Goal: Task Accomplishment & Management: Complete application form

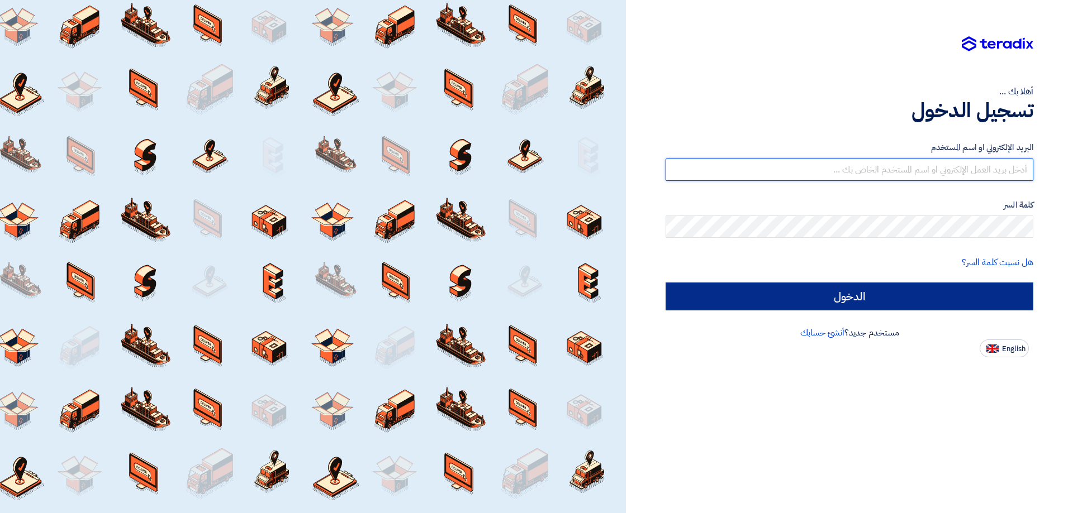
type input "[EMAIL_ADDRESS][DOMAIN_NAME]"
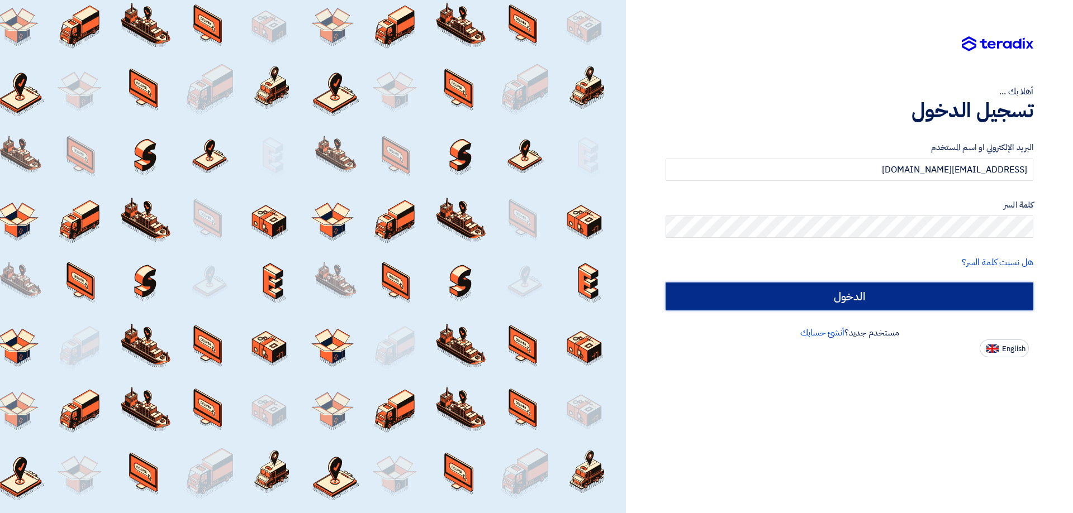
click at [858, 296] on input "الدخول" at bounding box center [849, 297] width 368 height 28
type input "Sign in"
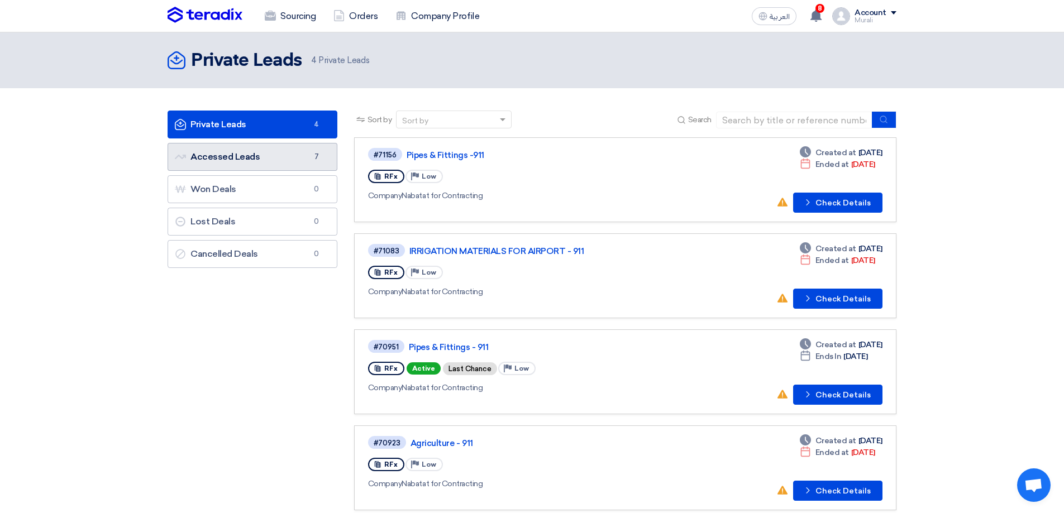
click at [265, 160] on link "Accessed Leads Accessed Leads 7" at bounding box center [253, 157] width 170 height 28
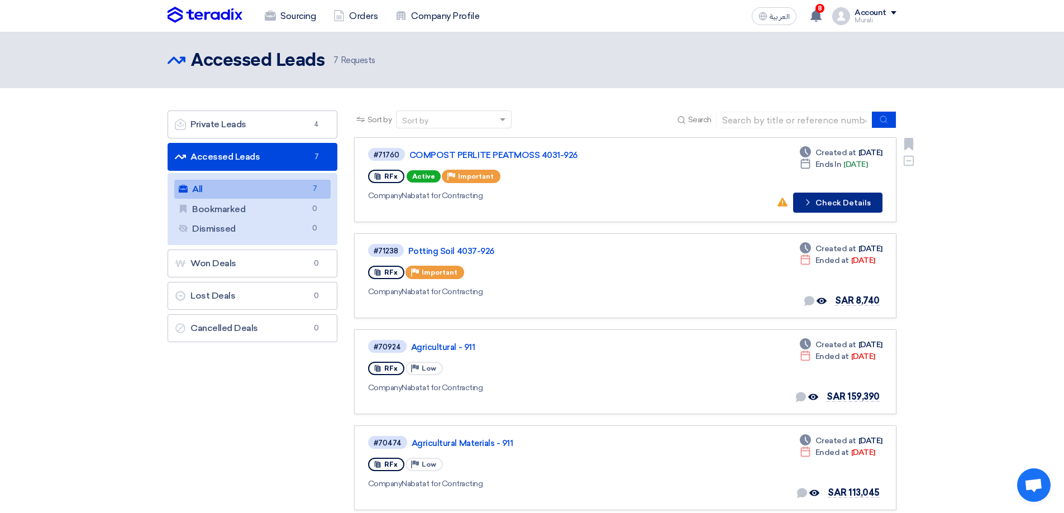
click at [825, 202] on button "Check details Check Details" at bounding box center [837, 203] width 89 height 20
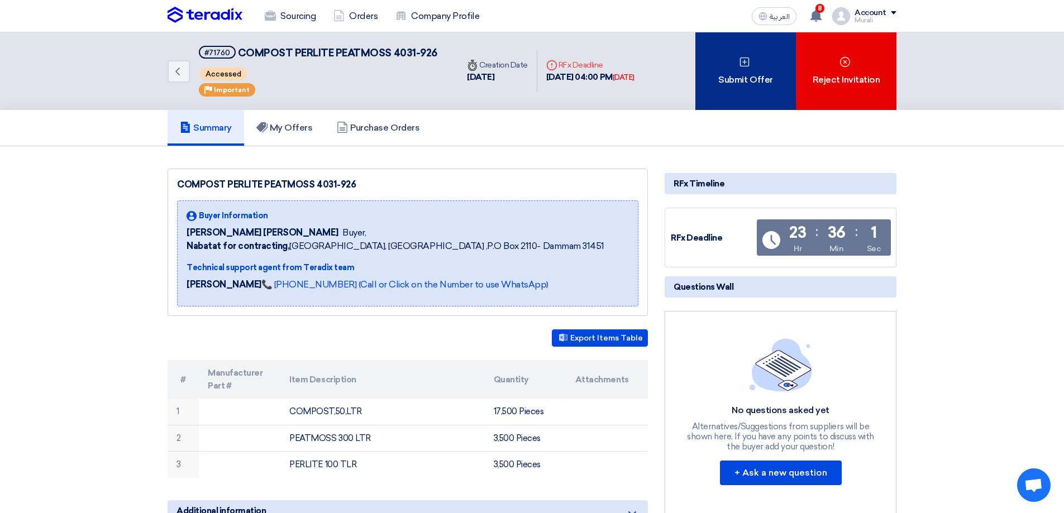
click at [752, 73] on div "Submit Offer" at bounding box center [746, 71] width 101 height 78
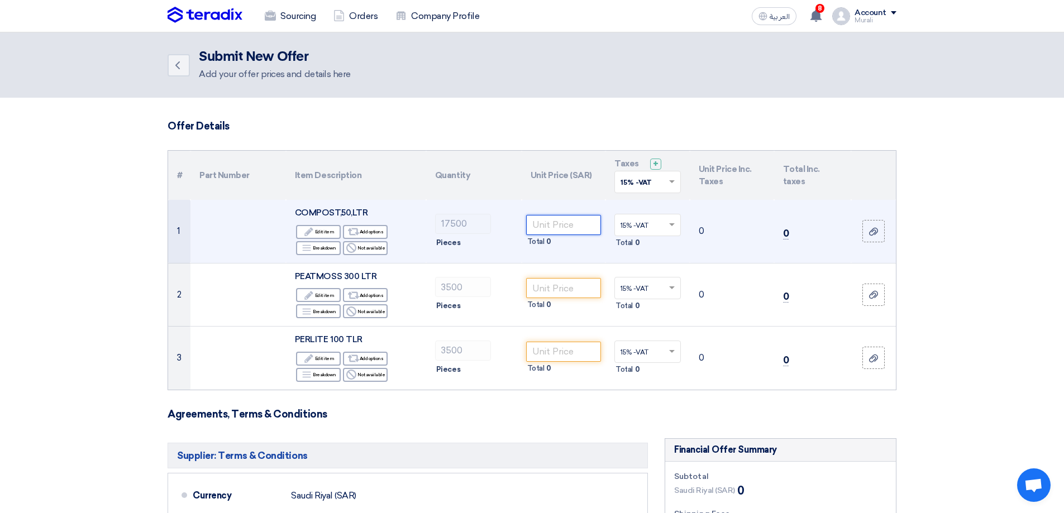
click at [575, 224] on input "number" at bounding box center [563, 225] width 75 height 20
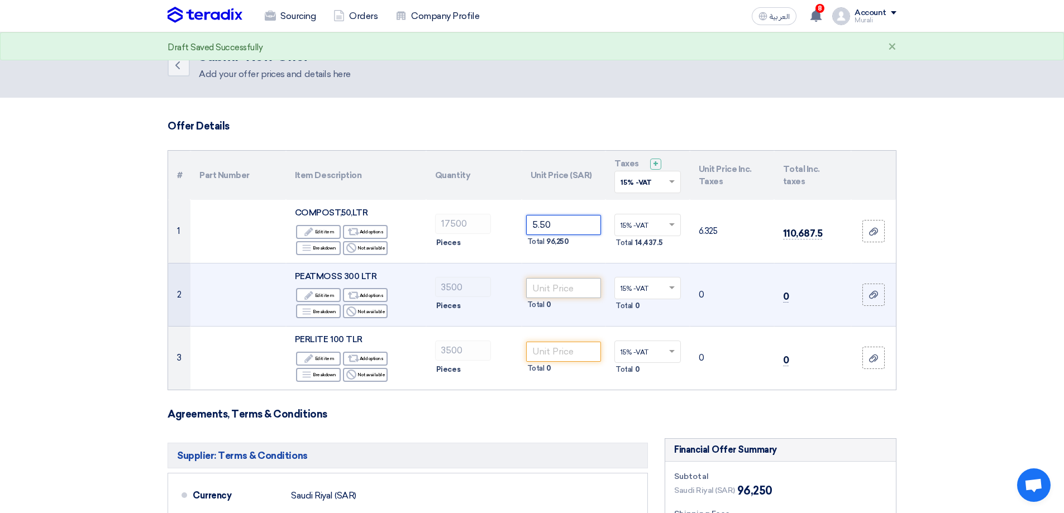
type input "5.50"
click at [560, 293] on input "number" at bounding box center [563, 288] width 75 height 20
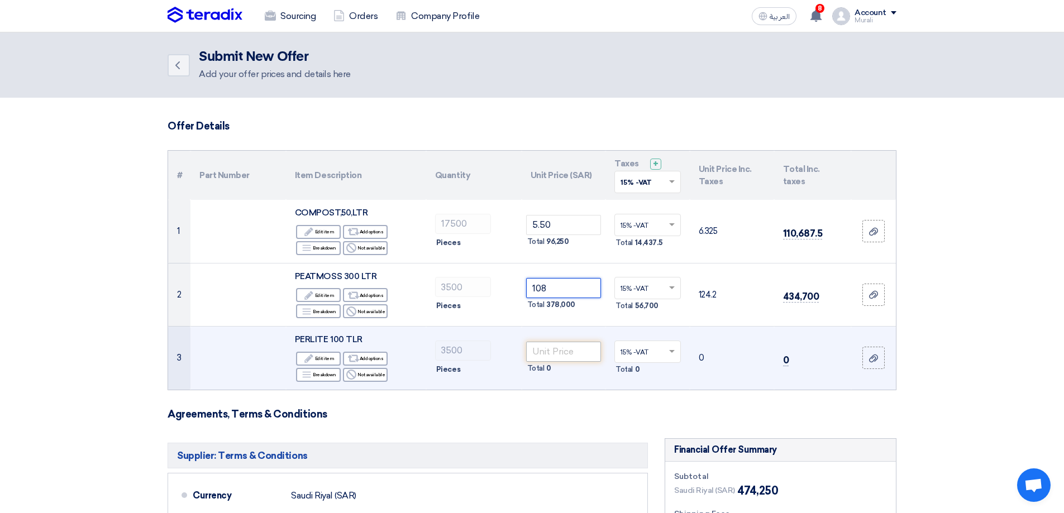
type input "108"
click at [562, 356] on input "number" at bounding box center [563, 352] width 75 height 20
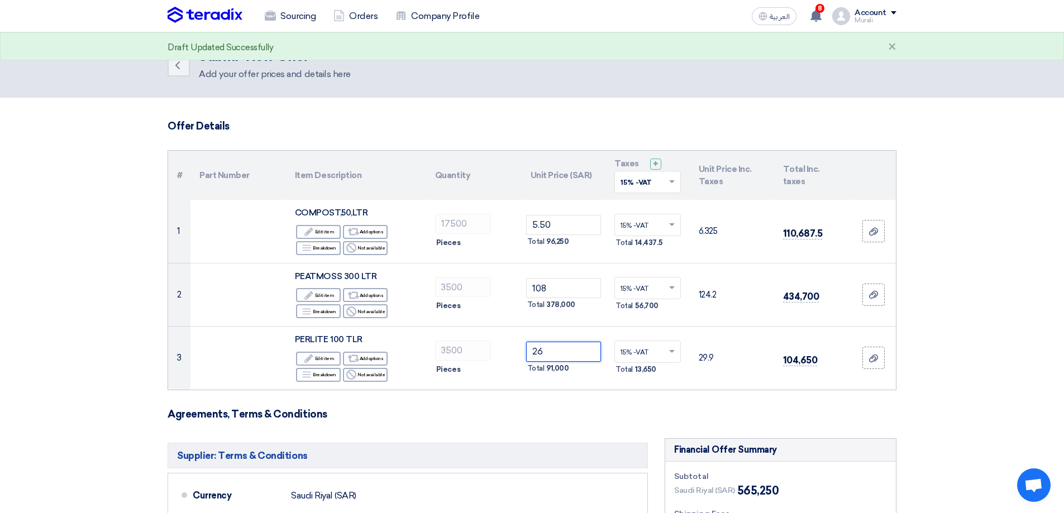
type input "26"
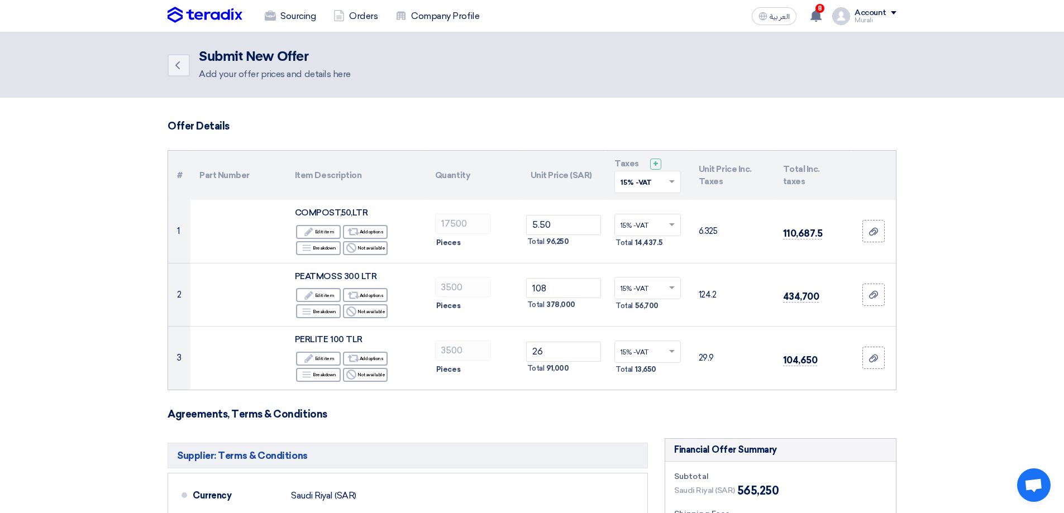
click at [89, 362] on section "Offer Details # Part Number Item Description Quantity Unit Price (SAR) Taxes + …" at bounding box center [532, 468] width 1064 height 741
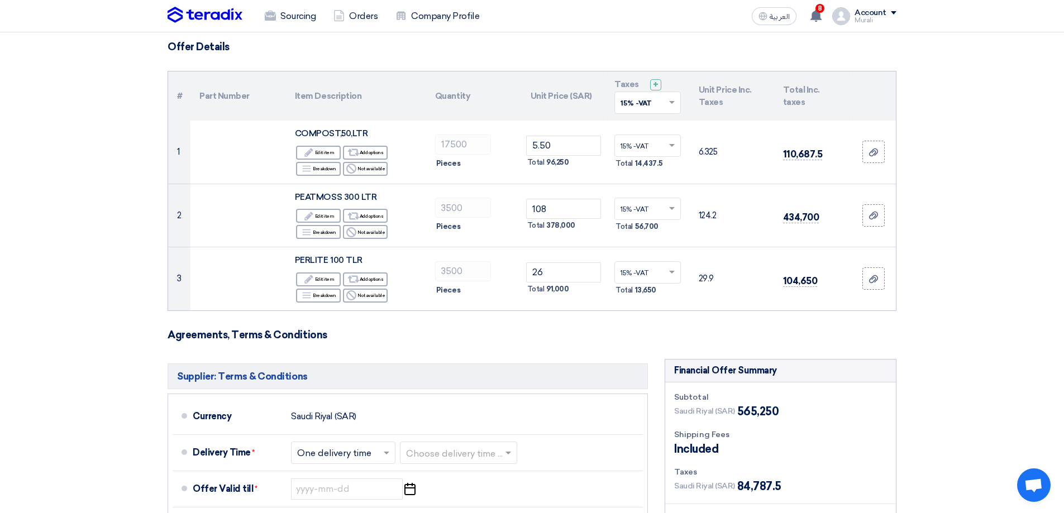
scroll to position [56, 0]
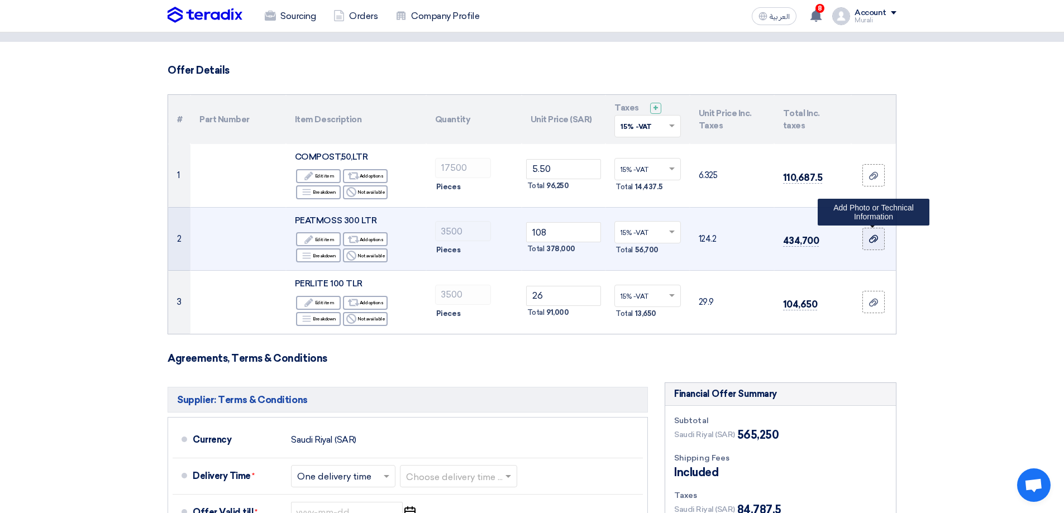
click at [874, 240] on use at bounding box center [873, 239] width 9 height 8
click at [0, 0] on input "file" at bounding box center [0, 0] width 0 height 0
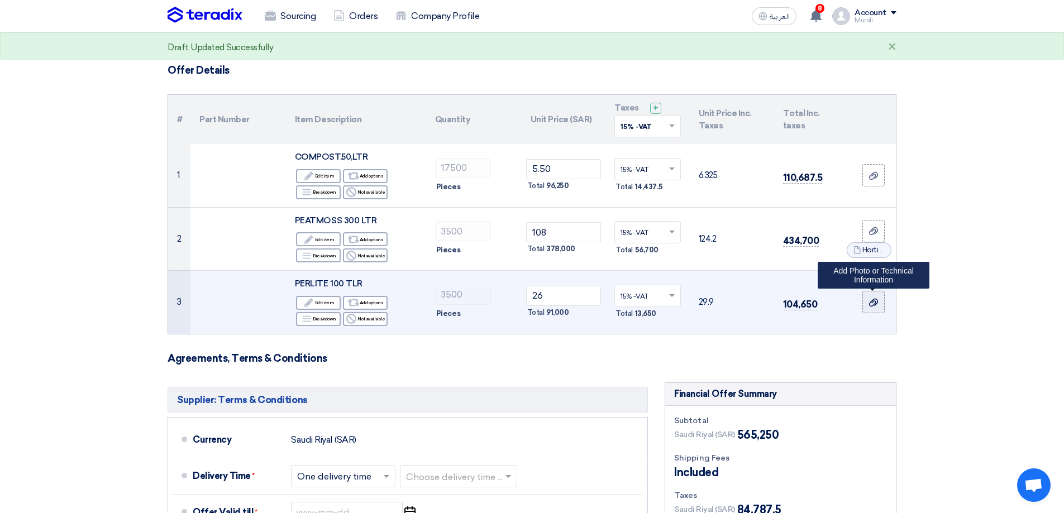
click at [876, 302] on use at bounding box center [873, 302] width 9 height 8
click at [0, 0] on input "file" at bounding box center [0, 0] width 0 height 0
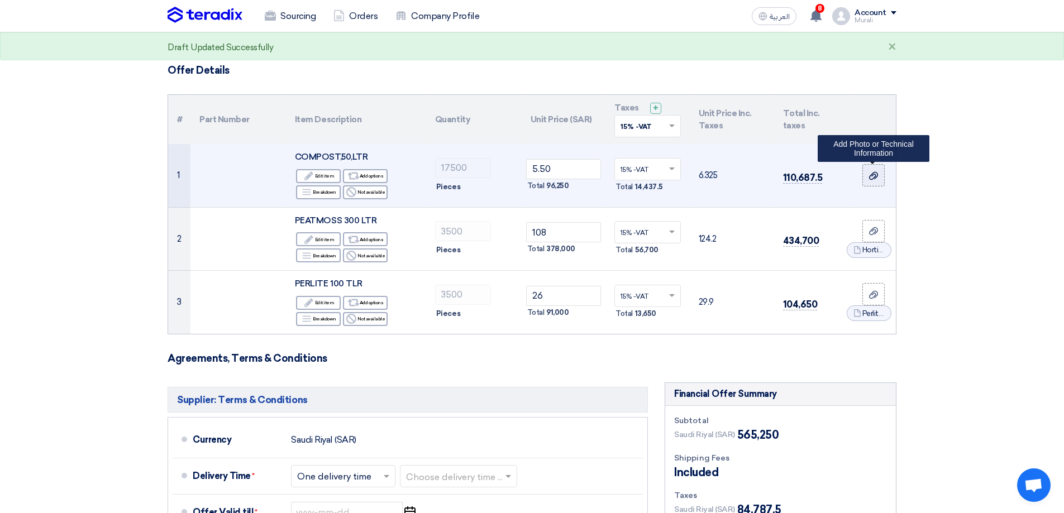
click at [870, 173] on icon at bounding box center [873, 176] width 9 height 9
click at [0, 0] on input "file" at bounding box center [0, 0] width 0 height 0
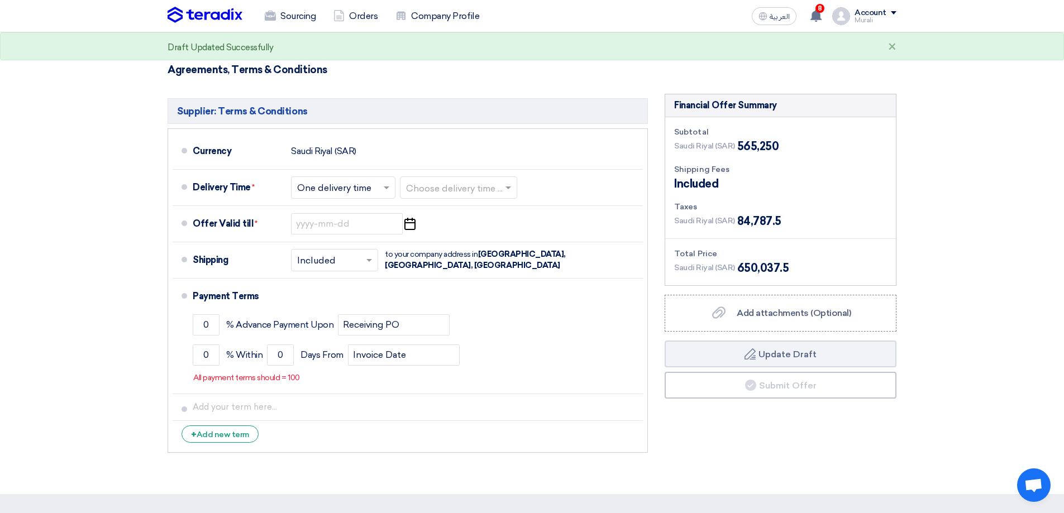
scroll to position [447, 0]
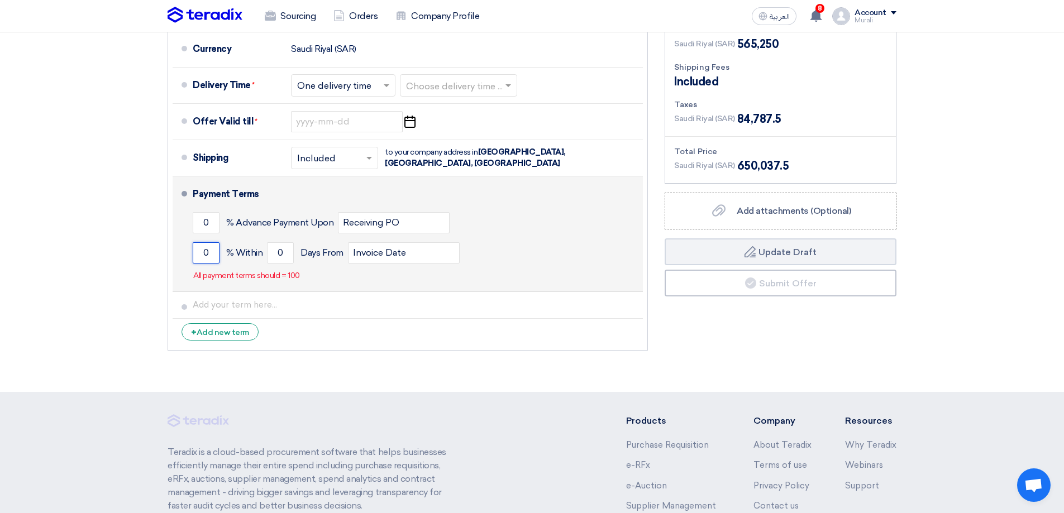
click at [207, 253] on input "0" at bounding box center [206, 252] width 27 height 21
type input "100"
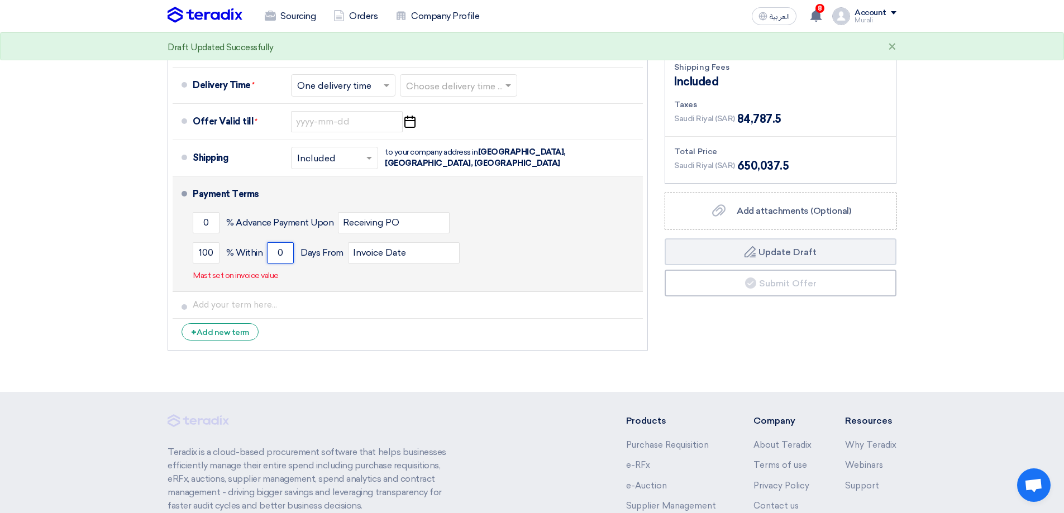
click at [272, 251] on input "0" at bounding box center [280, 252] width 27 height 21
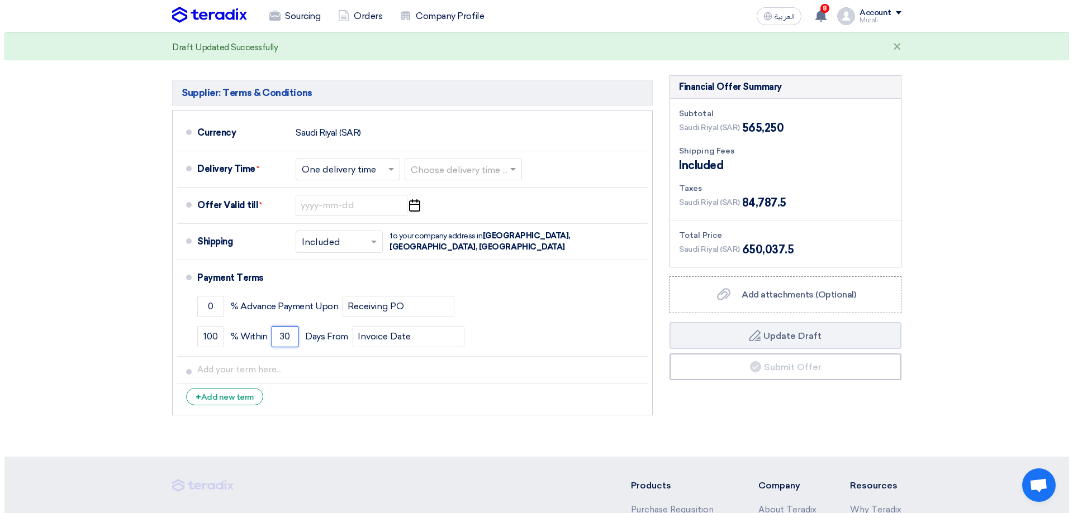
scroll to position [335, 0]
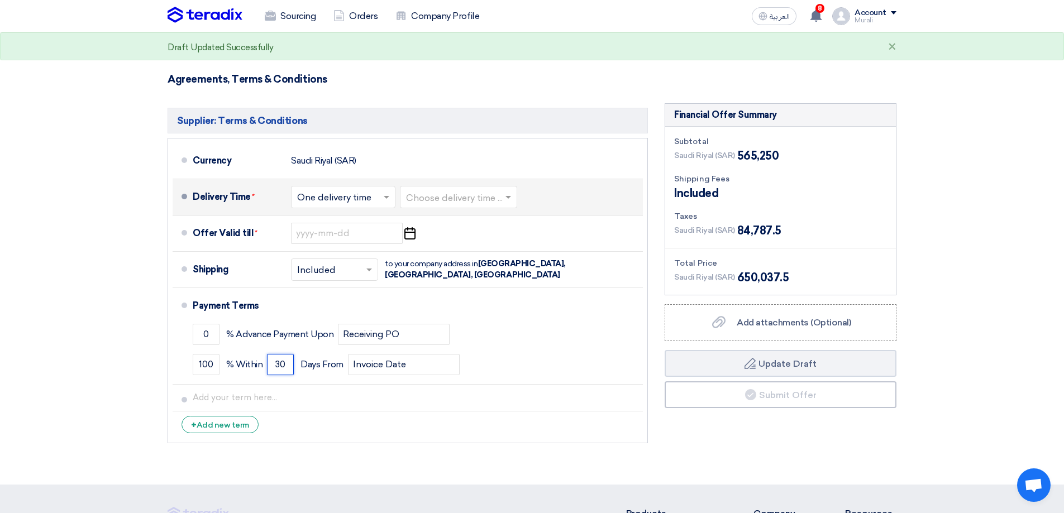
type input "30"
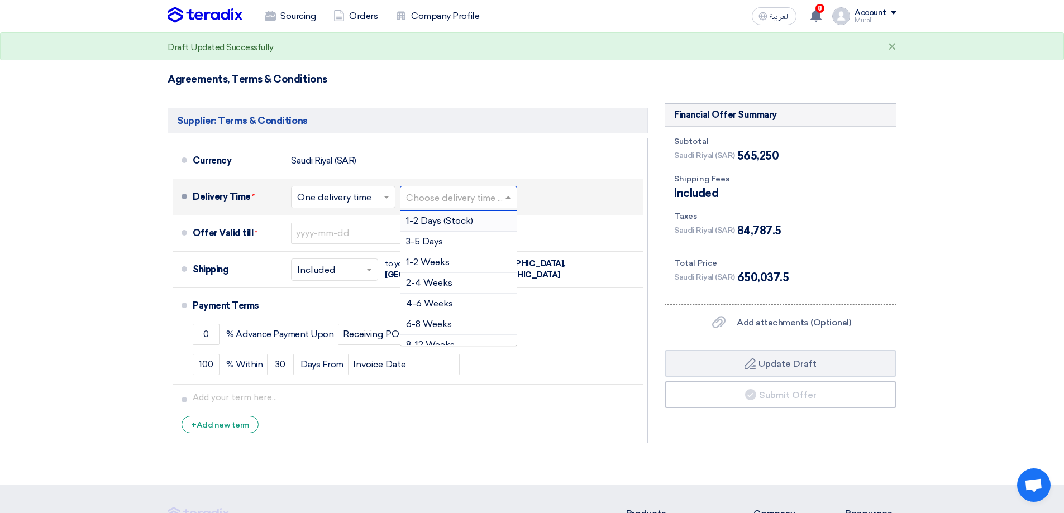
click at [511, 193] on span at bounding box center [510, 197] width 14 height 11
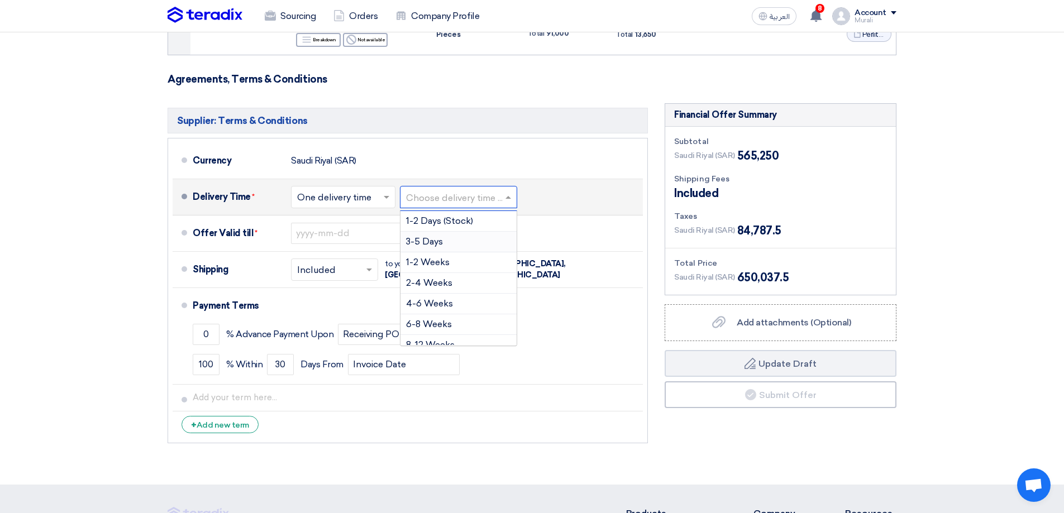
click at [426, 240] on span "3-5 Days" at bounding box center [424, 241] width 37 height 11
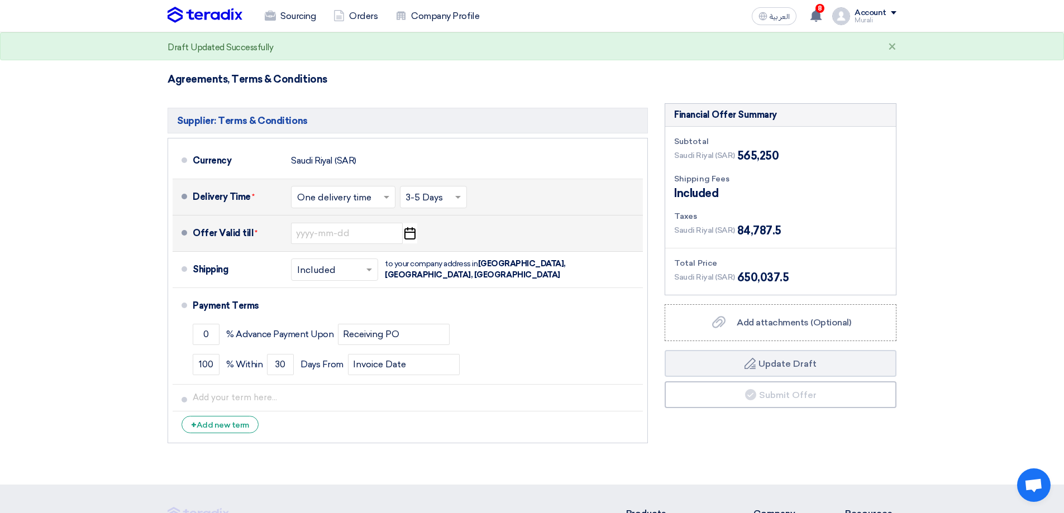
click at [406, 234] on use "button" at bounding box center [410, 233] width 11 height 12
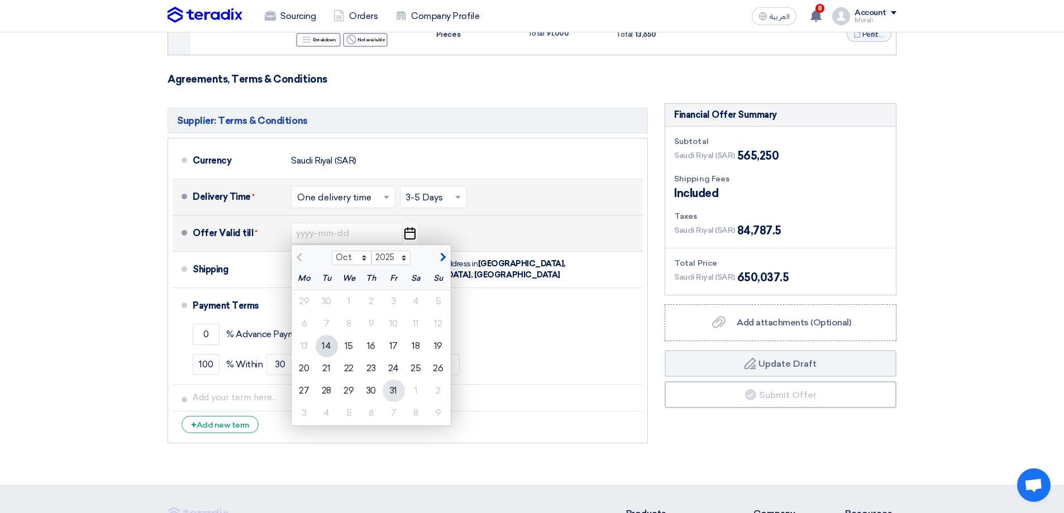
click at [396, 389] on div "31" at bounding box center [394, 391] width 22 height 22
type input "[DATE]"
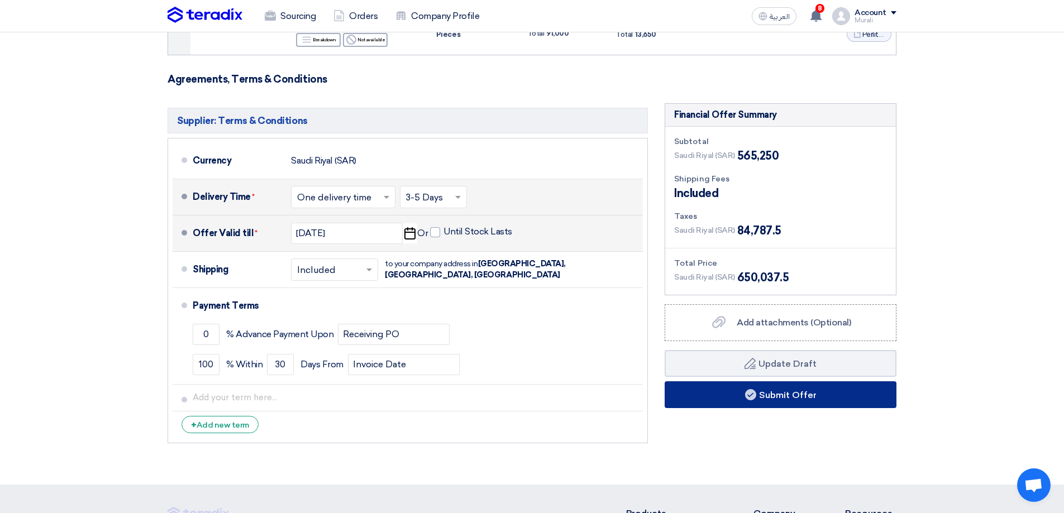
click at [771, 394] on button "Submit Offer" at bounding box center [781, 395] width 232 height 27
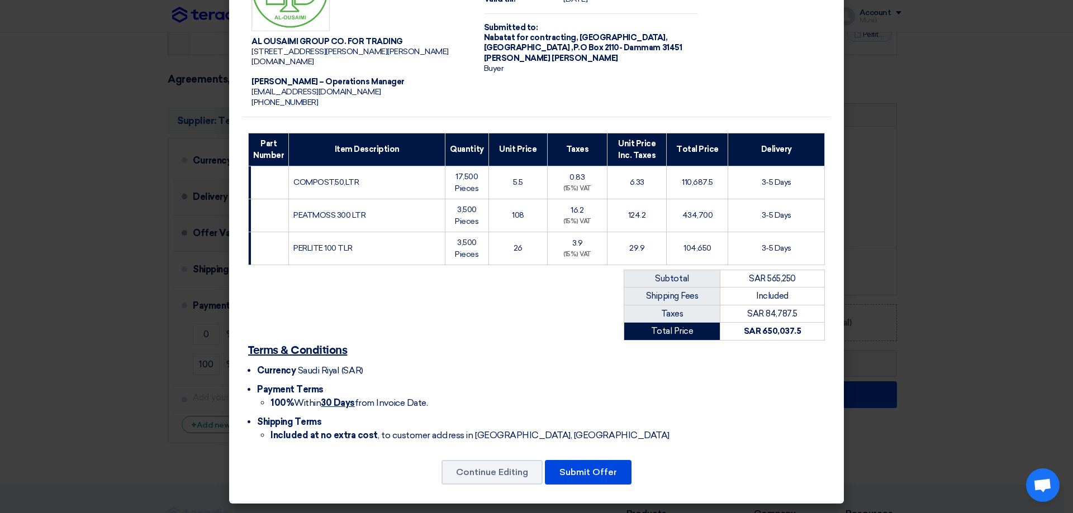
scroll to position [84, 0]
click at [587, 469] on button "Submit Offer" at bounding box center [588, 472] width 87 height 25
